Goal: Transaction & Acquisition: Book appointment/travel/reservation

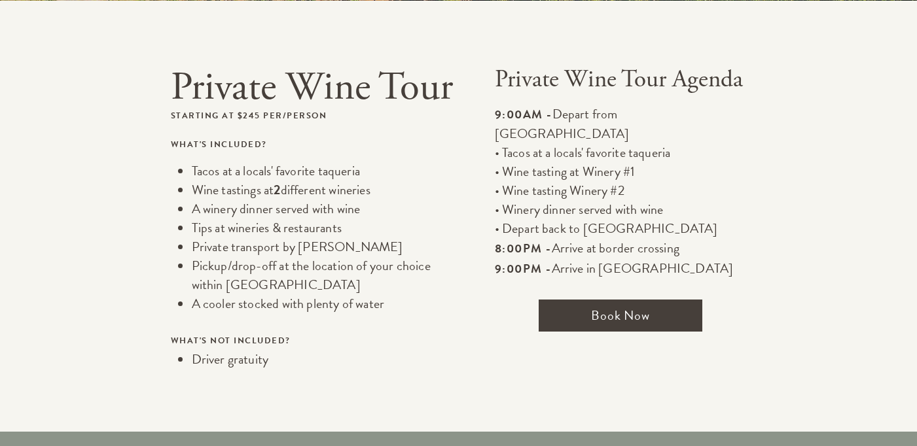
click at [606, 300] on span "Book Now" at bounding box center [621, 316] width 164 height 32
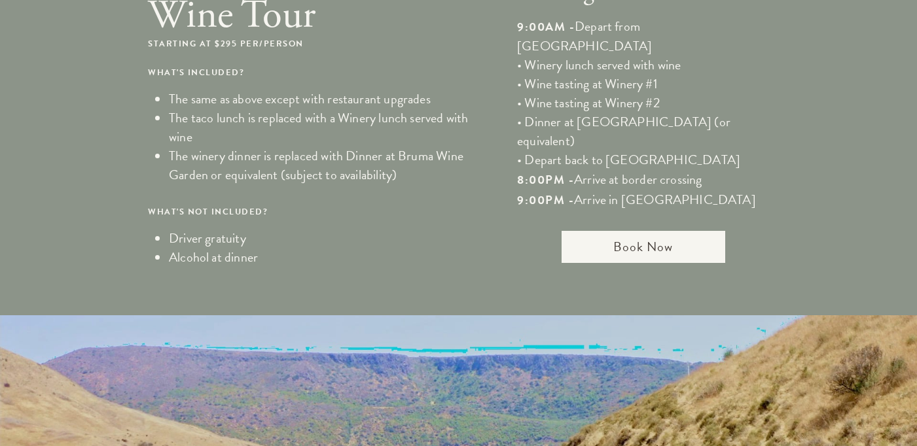
scroll to position [955, 0]
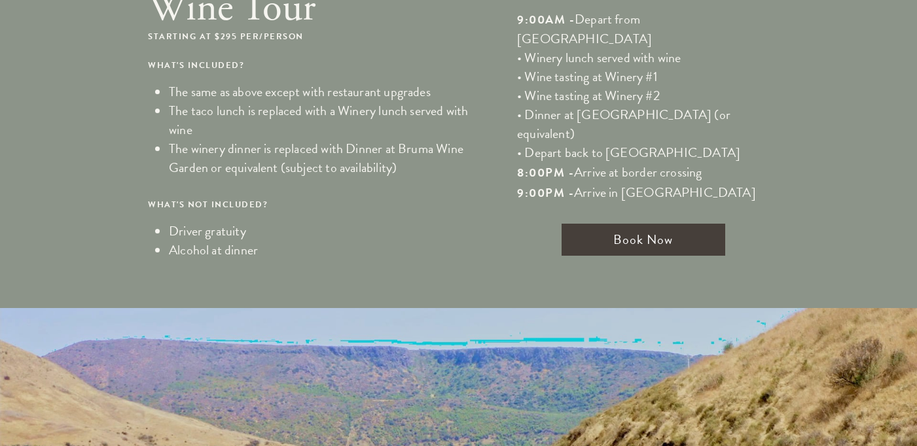
click at [628, 224] on span "Book Now" at bounding box center [643, 240] width 164 height 32
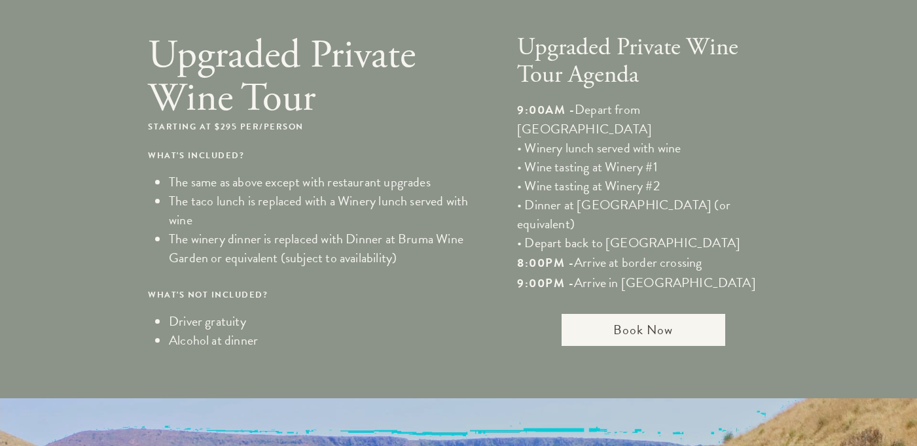
scroll to position [864, 0]
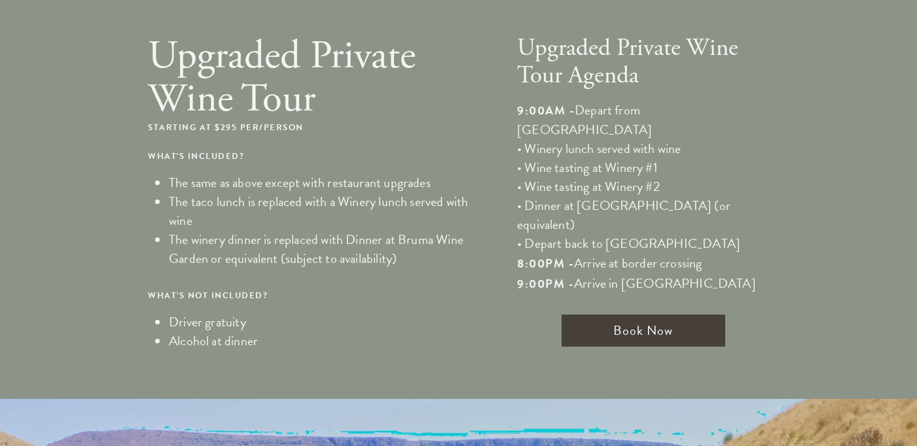
click at [639, 315] on span "Book Now" at bounding box center [643, 331] width 164 height 32
click at [595, 315] on span "Book Now" at bounding box center [643, 331] width 164 height 32
click at [612, 315] on span "Book Now" at bounding box center [643, 331] width 164 height 32
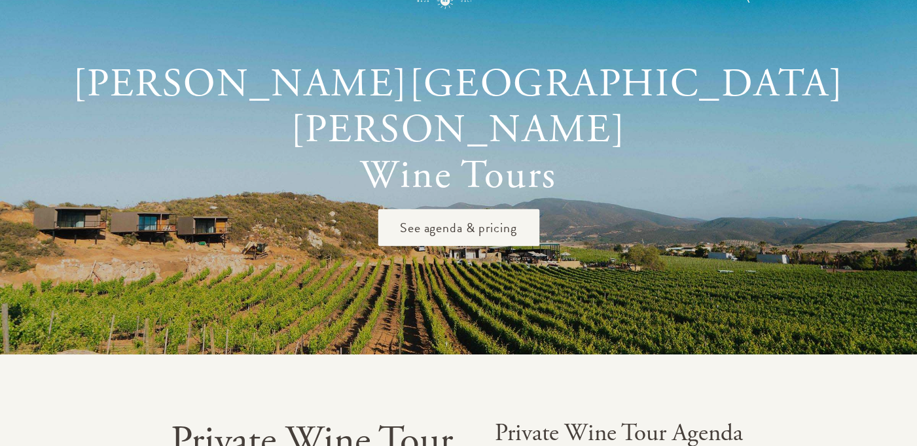
scroll to position [0, 0]
